Goal: Navigation & Orientation: Find specific page/section

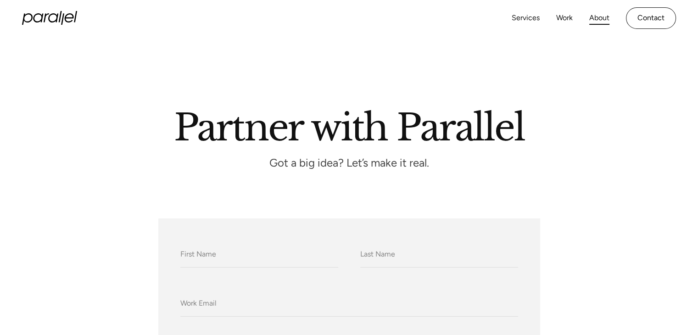
click at [592, 23] on link "About" at bounding box center [599, 17] width 20 height 13
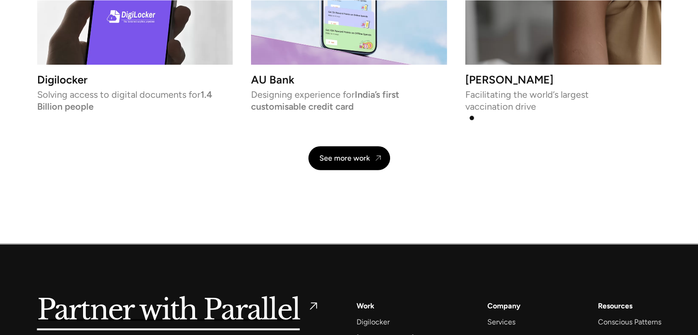
scroll to position [2222, 0]
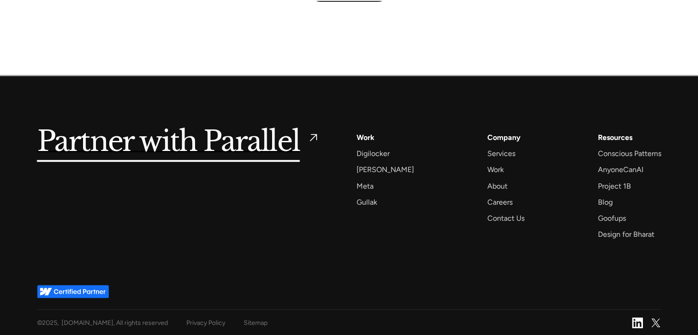
click at [129, 288] on div "Partner with Parallel Services AI Design Sprint Design Sprint UX Design ProdUX …" at bounding box center [349, 192] width 624 height 233
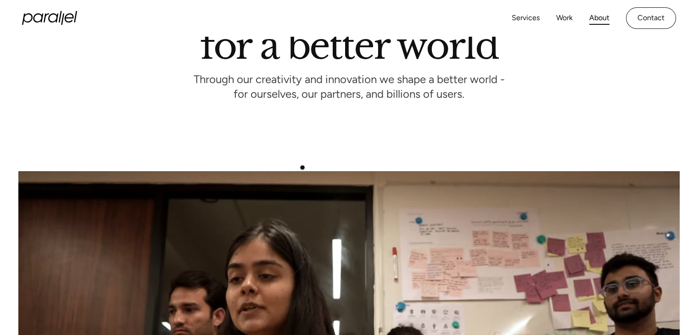
scroll to position [0, 0]
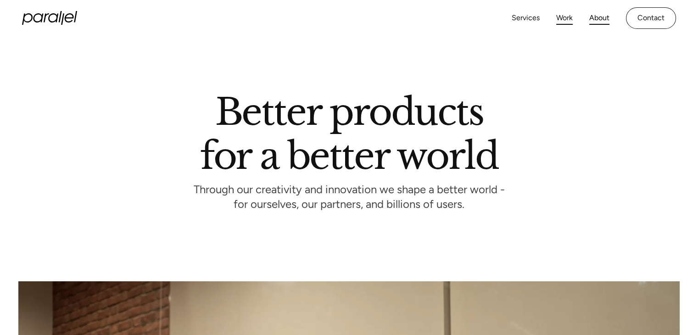
click at [565, 12] on link "Work" at bounding box center [564, 17] width 17 height 13
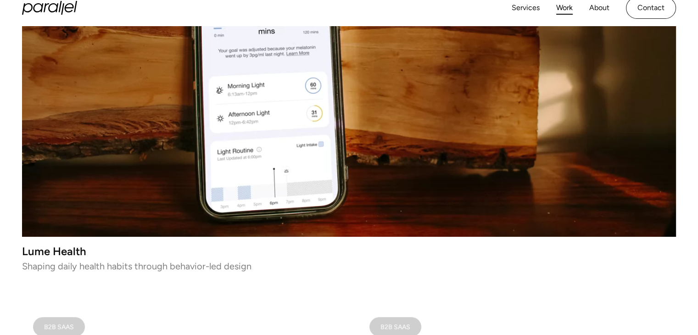
scroll to position [277, 0]
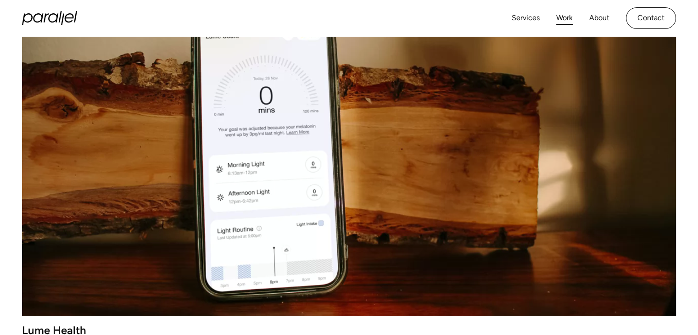
click at [527, 26] on div "Services Work About Careers Contact" at bounding box center [594, 18] width 164 height 22
click at [527, 22] on link "Services" at bounding box center [526, 17] width 28 height 13
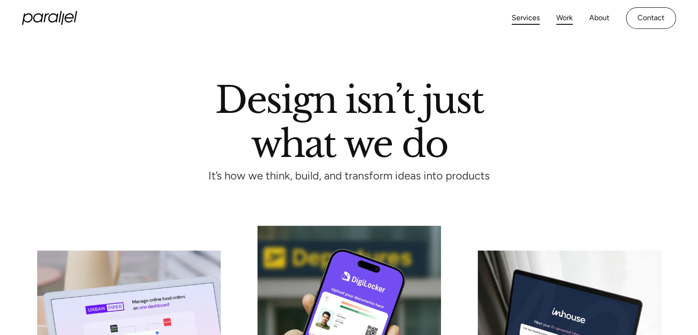
click at [568, 17] on link "Work" at bounding box center [564, 17] width 17 height 13
